Goal: Information Seeking & Learning: Check status

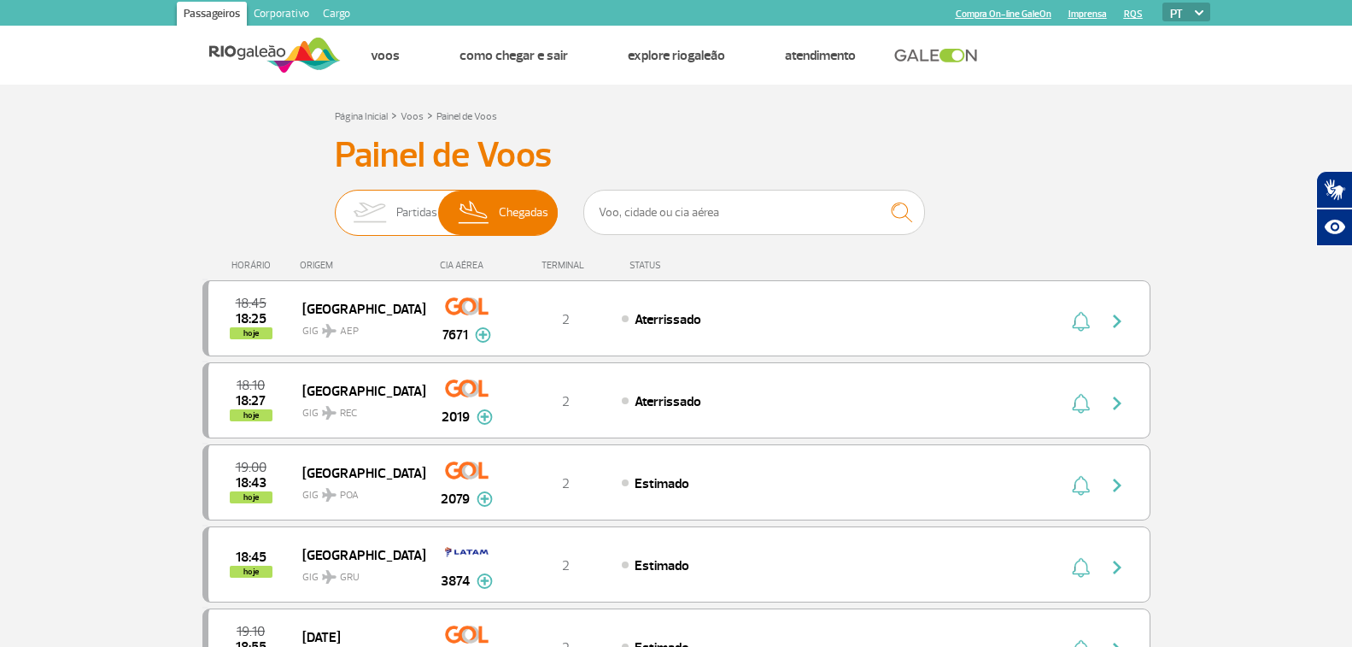
click at [378, 220] on img at bounding box center [370, 213] width 54 height 44
click at [335, 204] on input "Partidas Chegadas" at bounding box center [335, 204] width 0 height 0
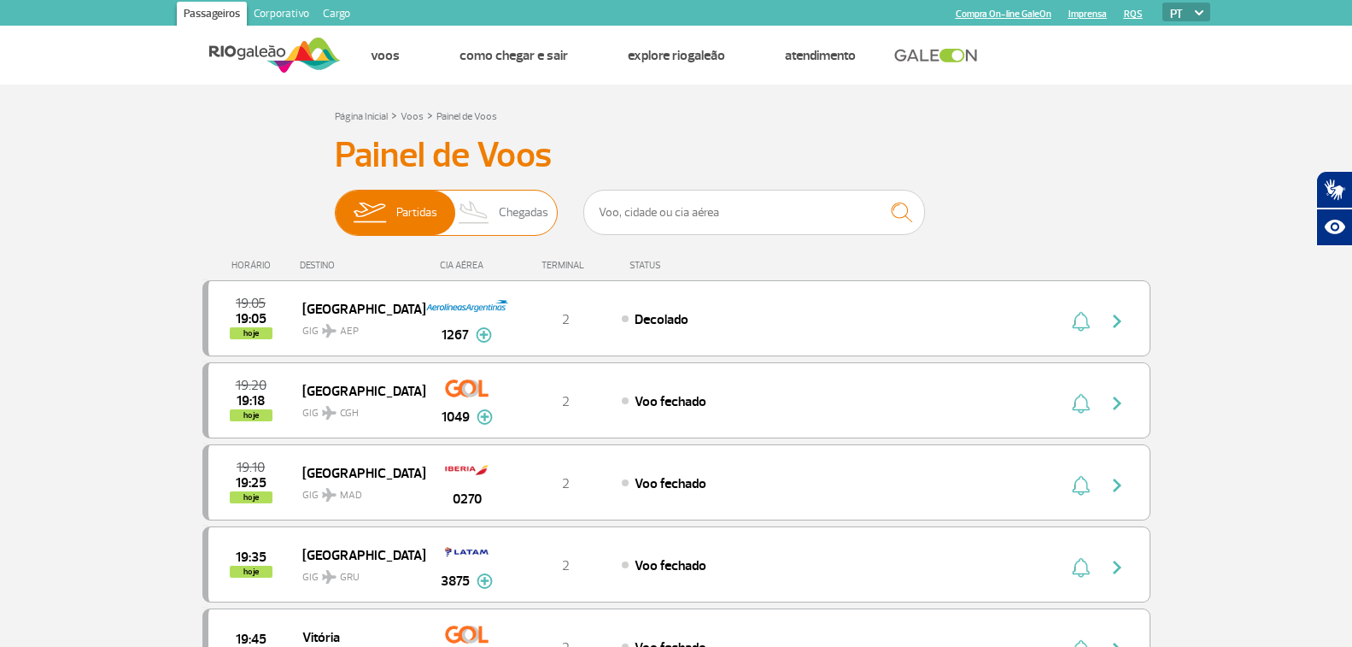
click at [548, 223] on span "Chegadas" at bounding box center [524, 213] width 50 height 44
click at [335, 204] on input "Partidas Chegadas" at bounding box center [335, 204] width 0 height 0
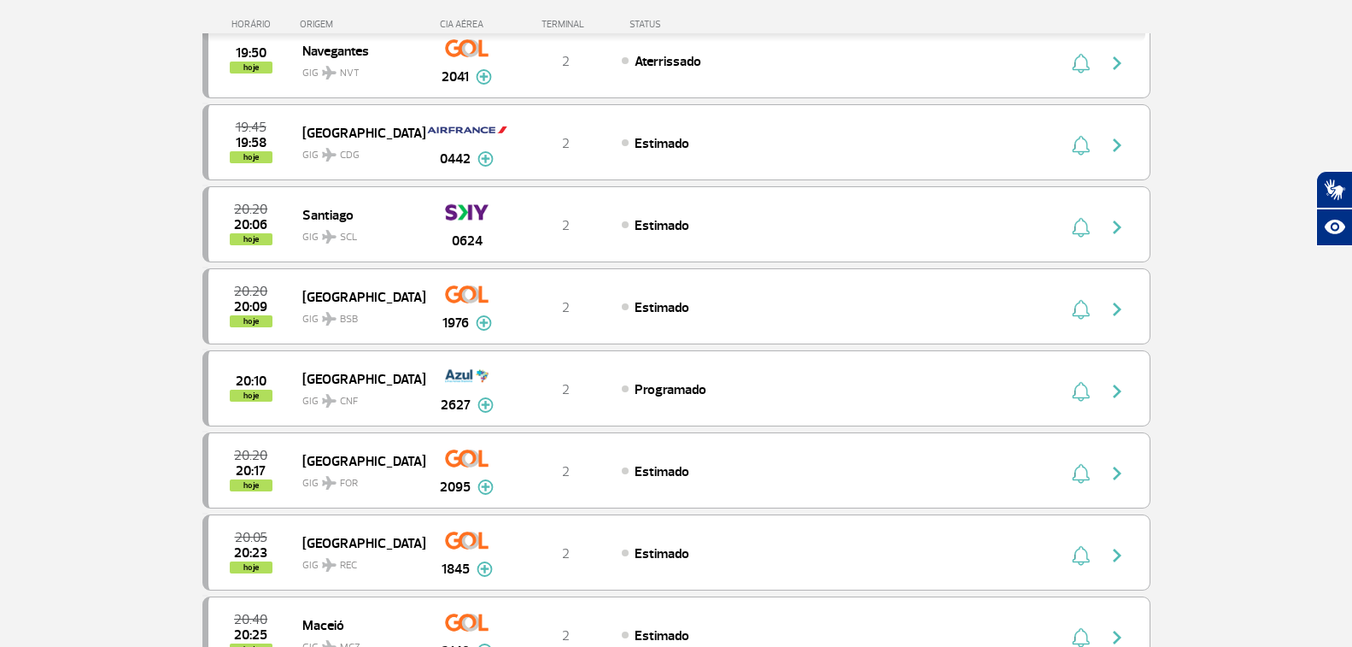
scroll to position [171, 0]
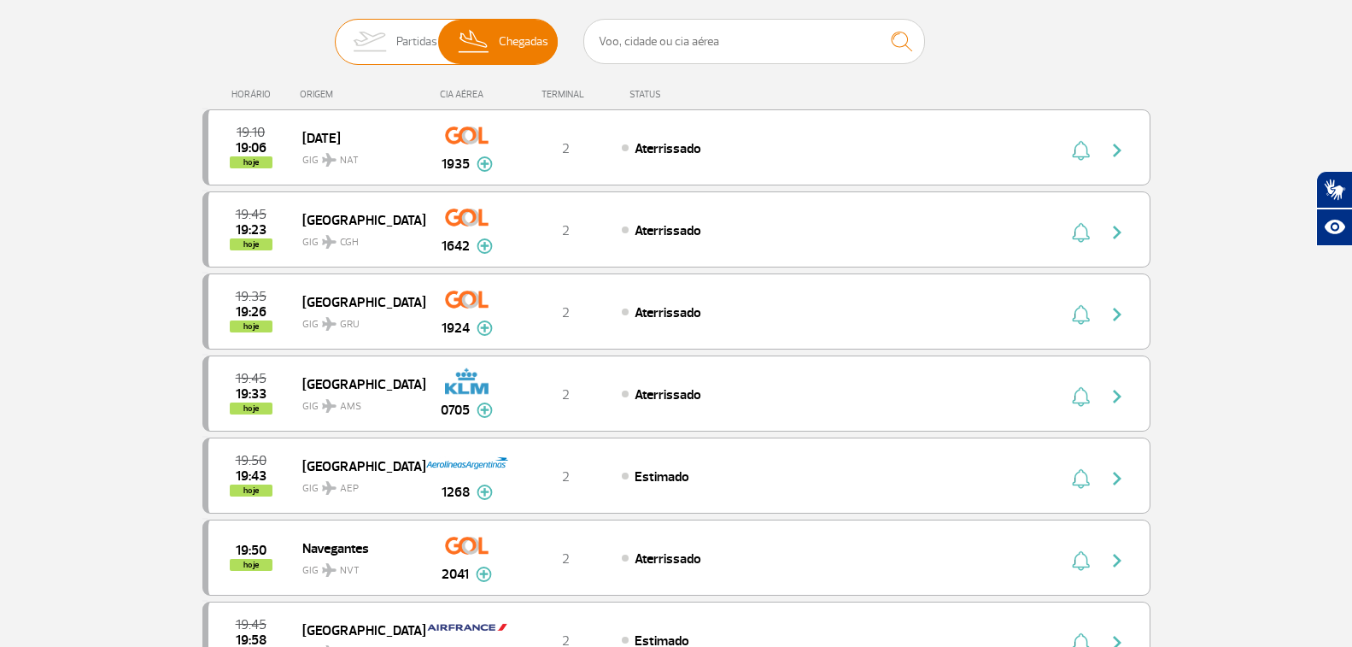
click at [409, 49] on span "Partidas" at bounding box center [416, 42] width 41 height 44
click at [335, 33] on input "Partidas Chegadas" at bounding box center [335, 33] width 0 height 0
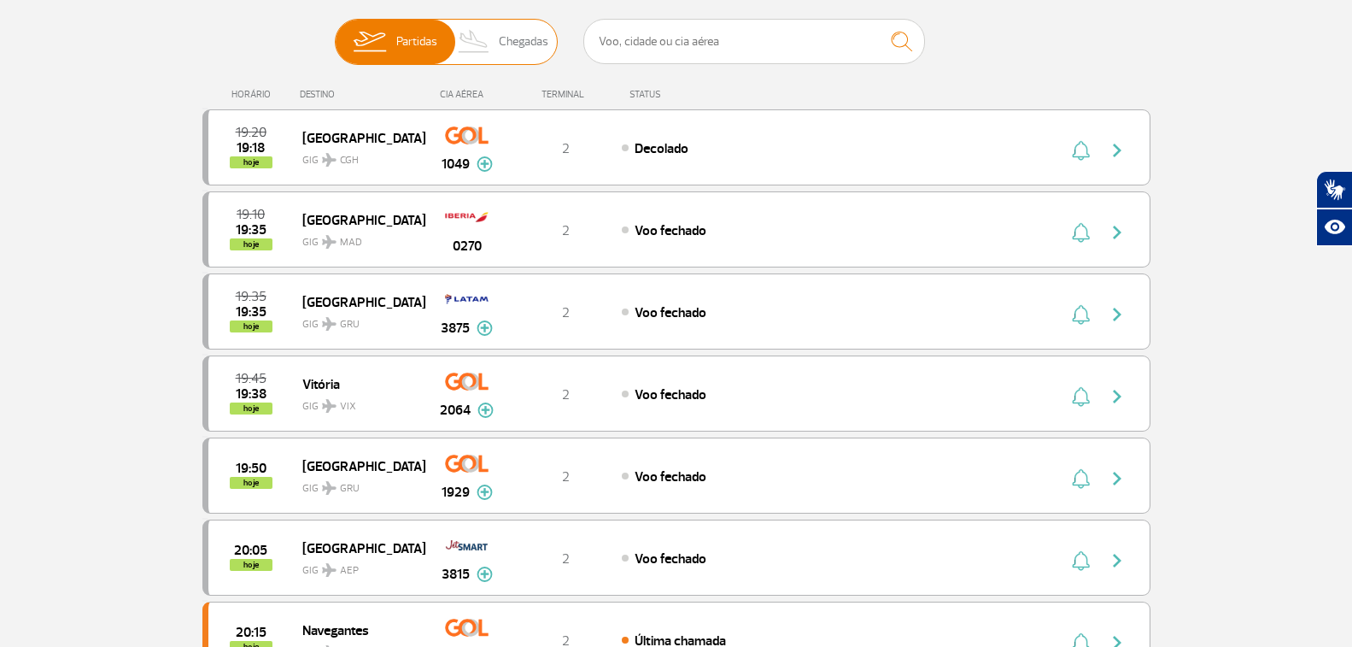
click at [507, 41] on span "Chegadas" at bounding box center [524, 42] width 50 height 44
click at [335, 33] on input "Partidas Chegadas" at bounding box center [335, 33] width 0 height 0
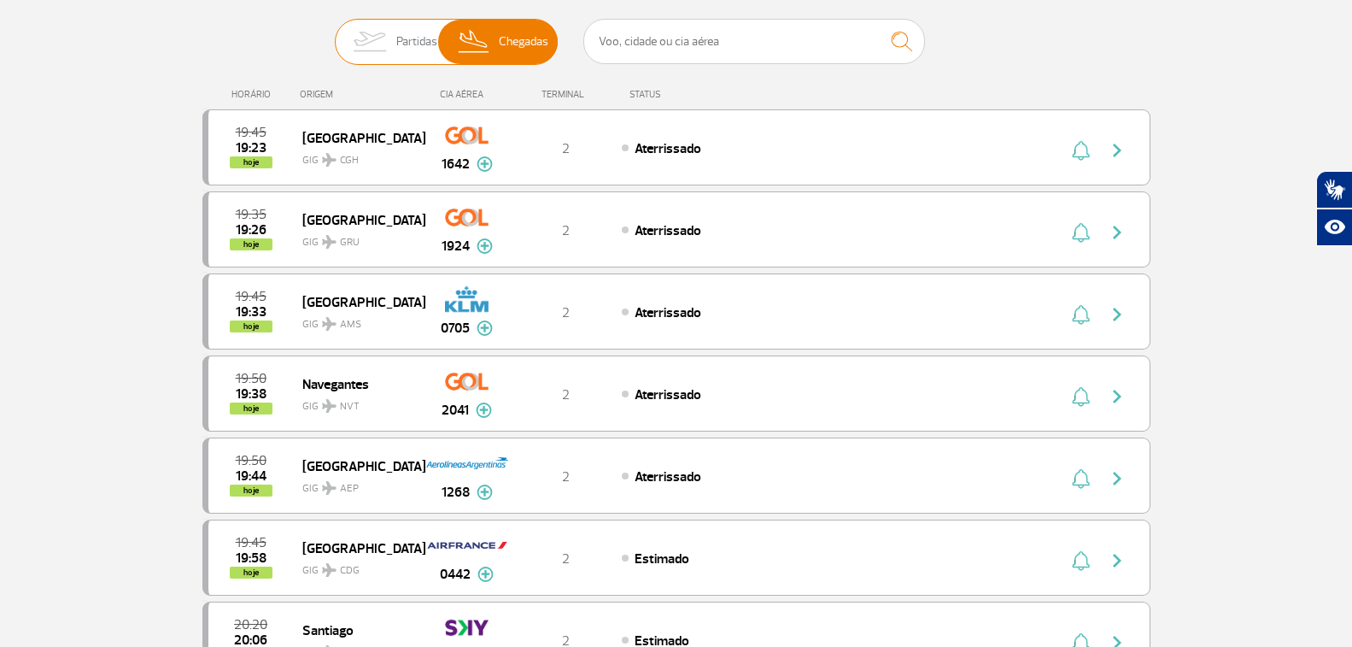
click at [401, 44] on span "Partidas" at bounding box center [416, 42] width 41 height 44
click at [335, 33] on input "Partidas Chegadas" at bounding box center [335, 33] width 0 height 0
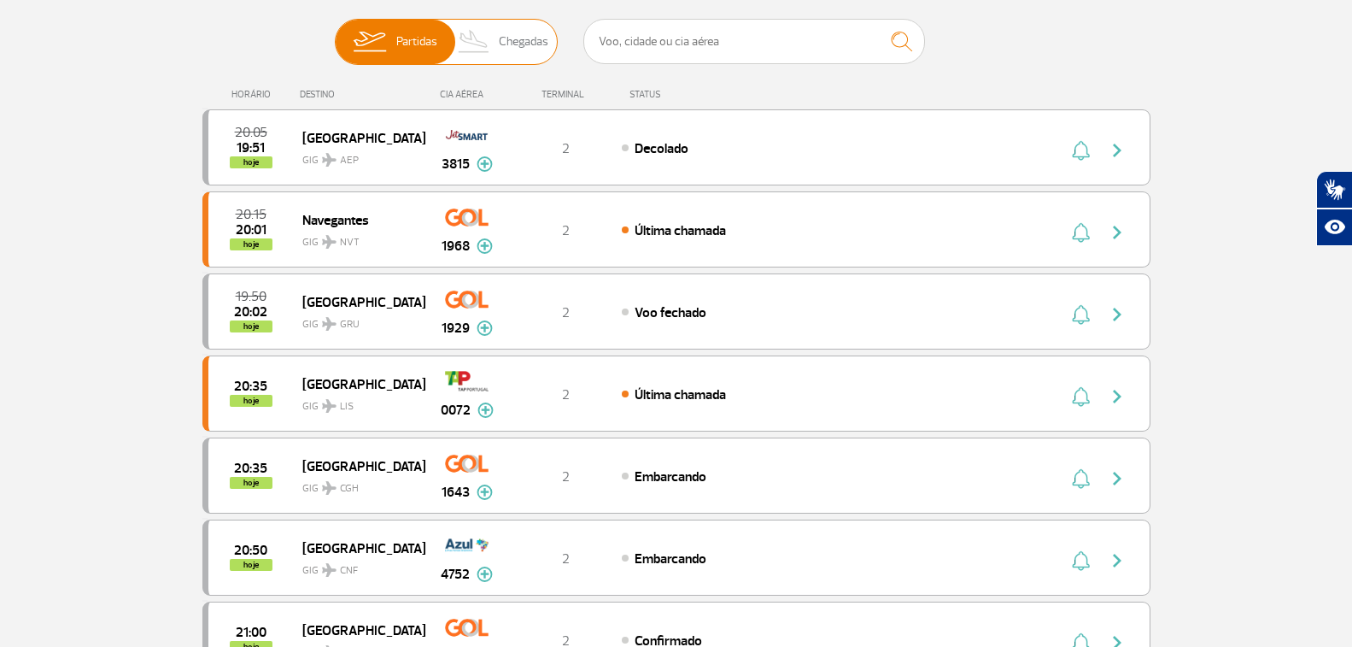
click at [506, 51] on span "Chegadas" at bounding box center [524, 42] width 50 height 44
click at [335, 33] on input "Partidas Chegadas" at bounding box center [335, 33] width 0 height 0
